Goal: Check status

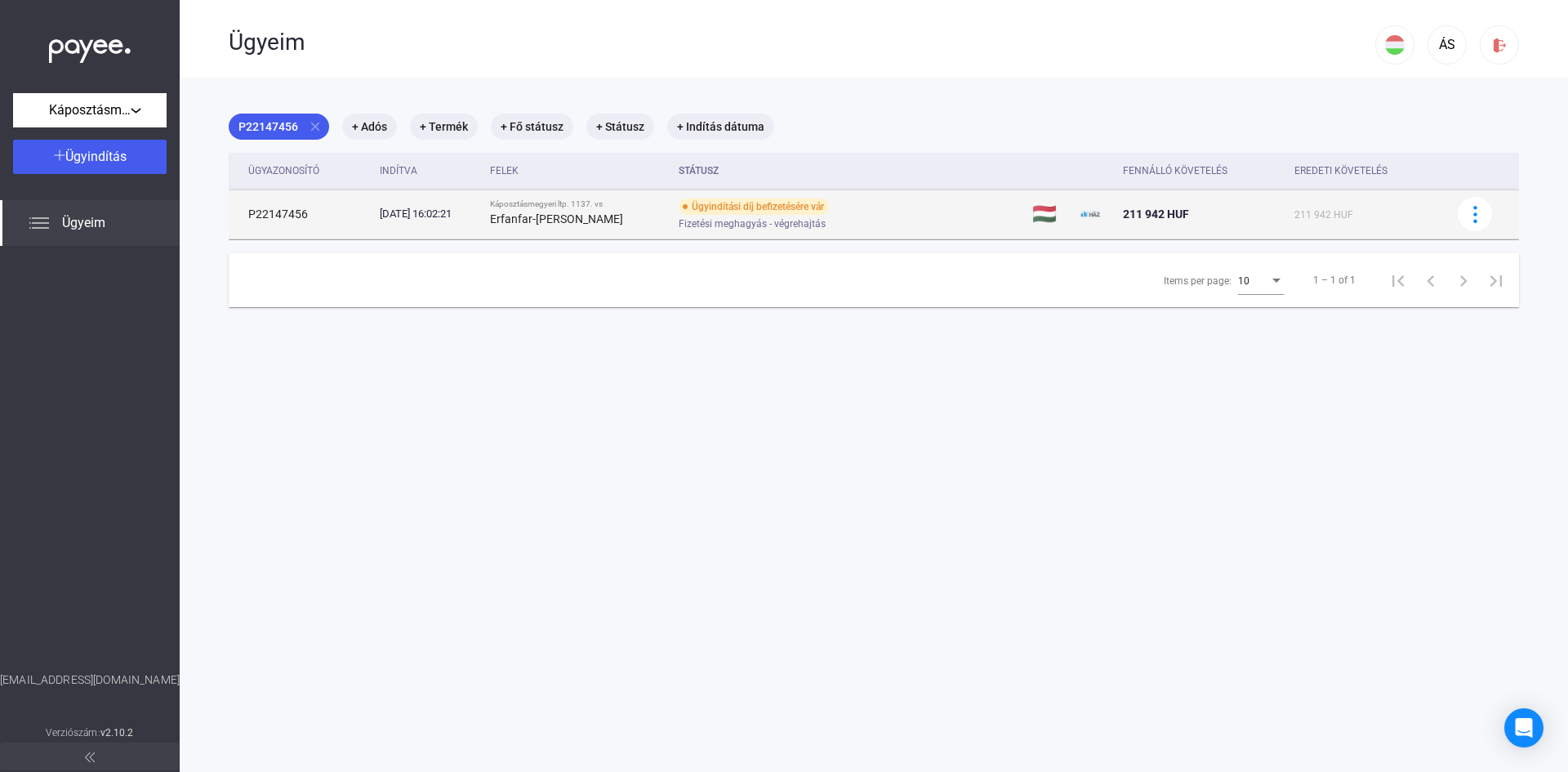
click at [852, 203] on div "Ügyindítási díj befizetésére vár Fizetési meghagyás - végrehajtás" at bounding box center [809, 215] width 261 height 32
